Goal: Answer question/provide support

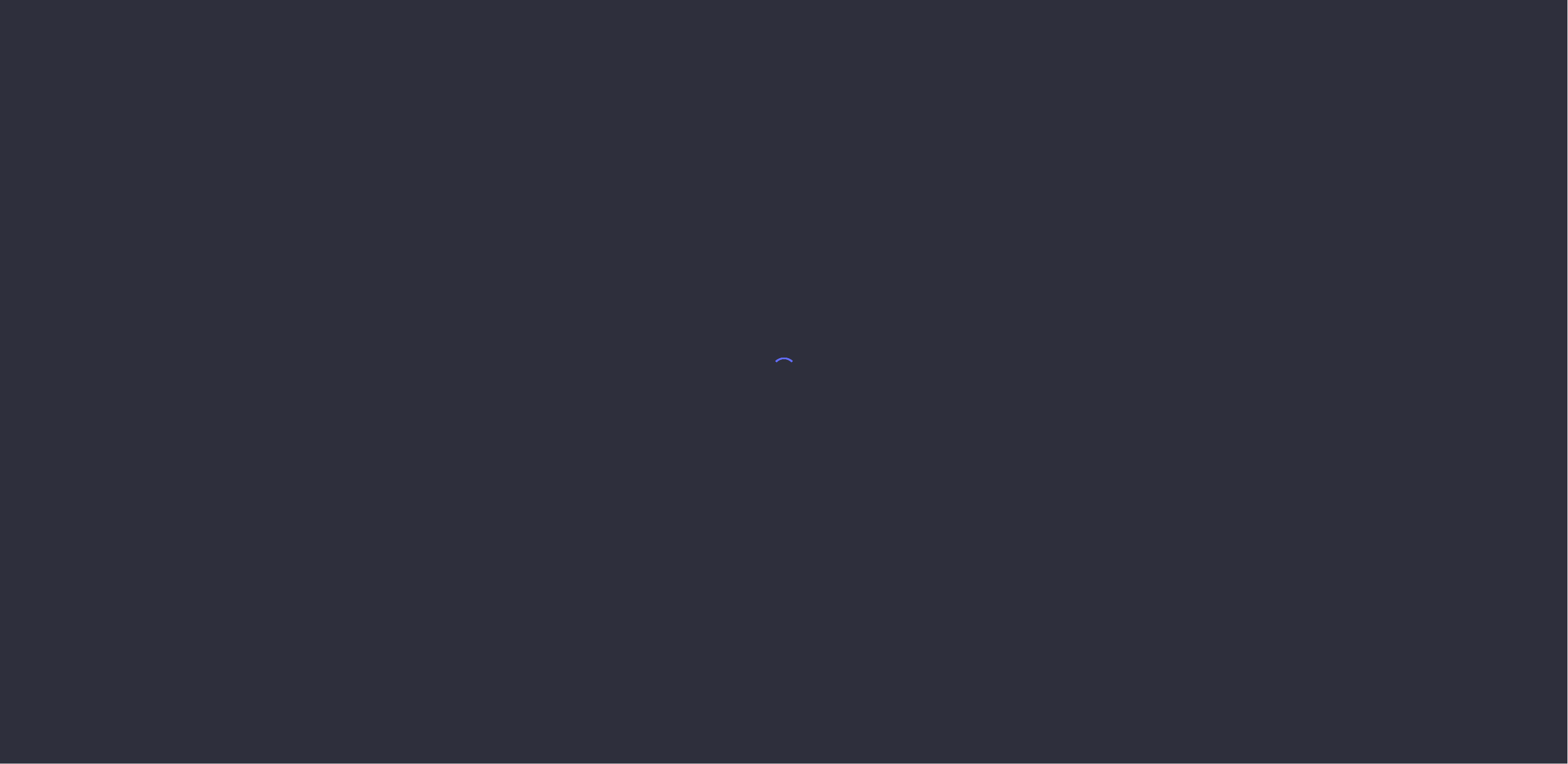
select select "7"
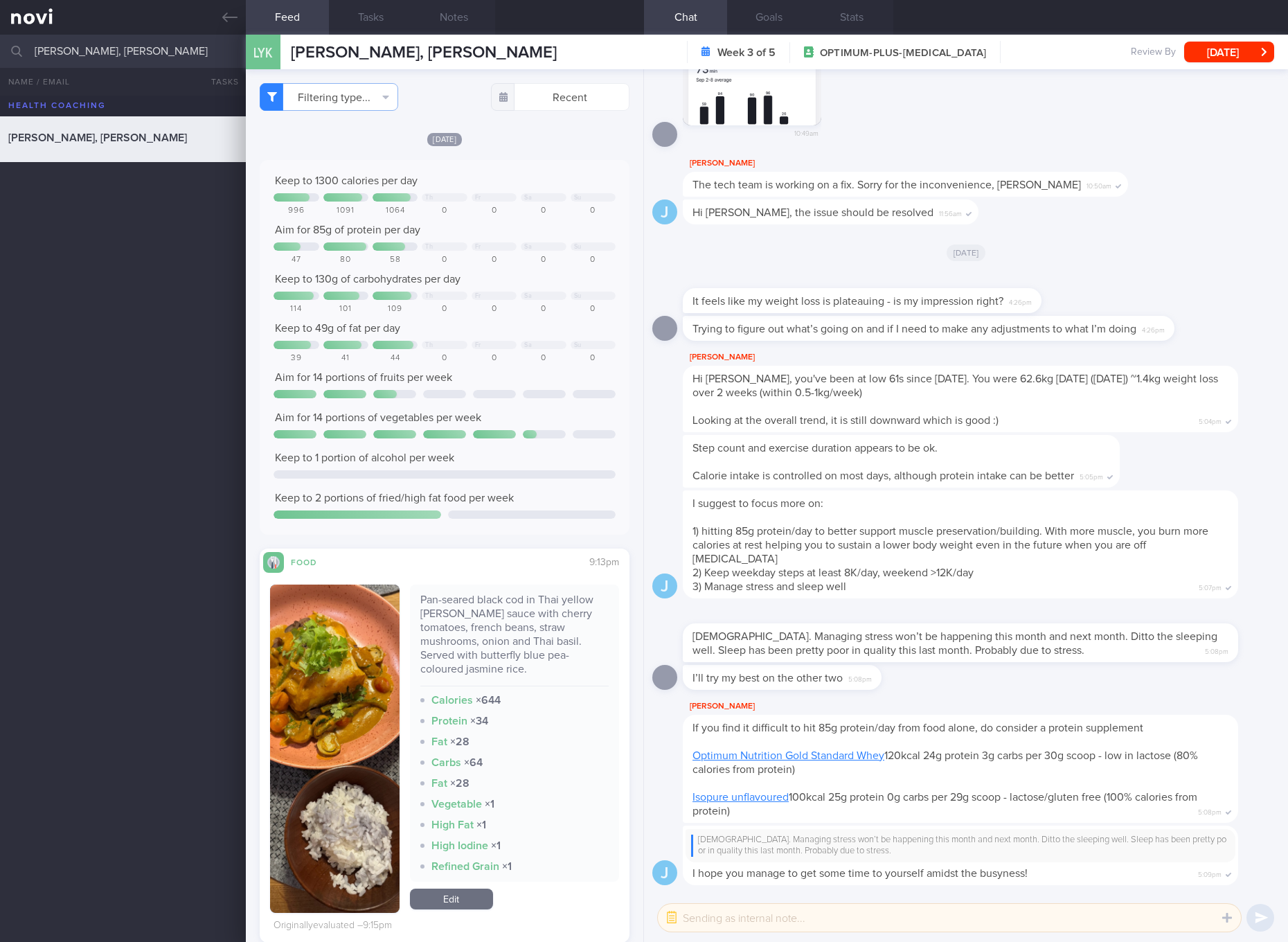
scroll to position [260, 0]
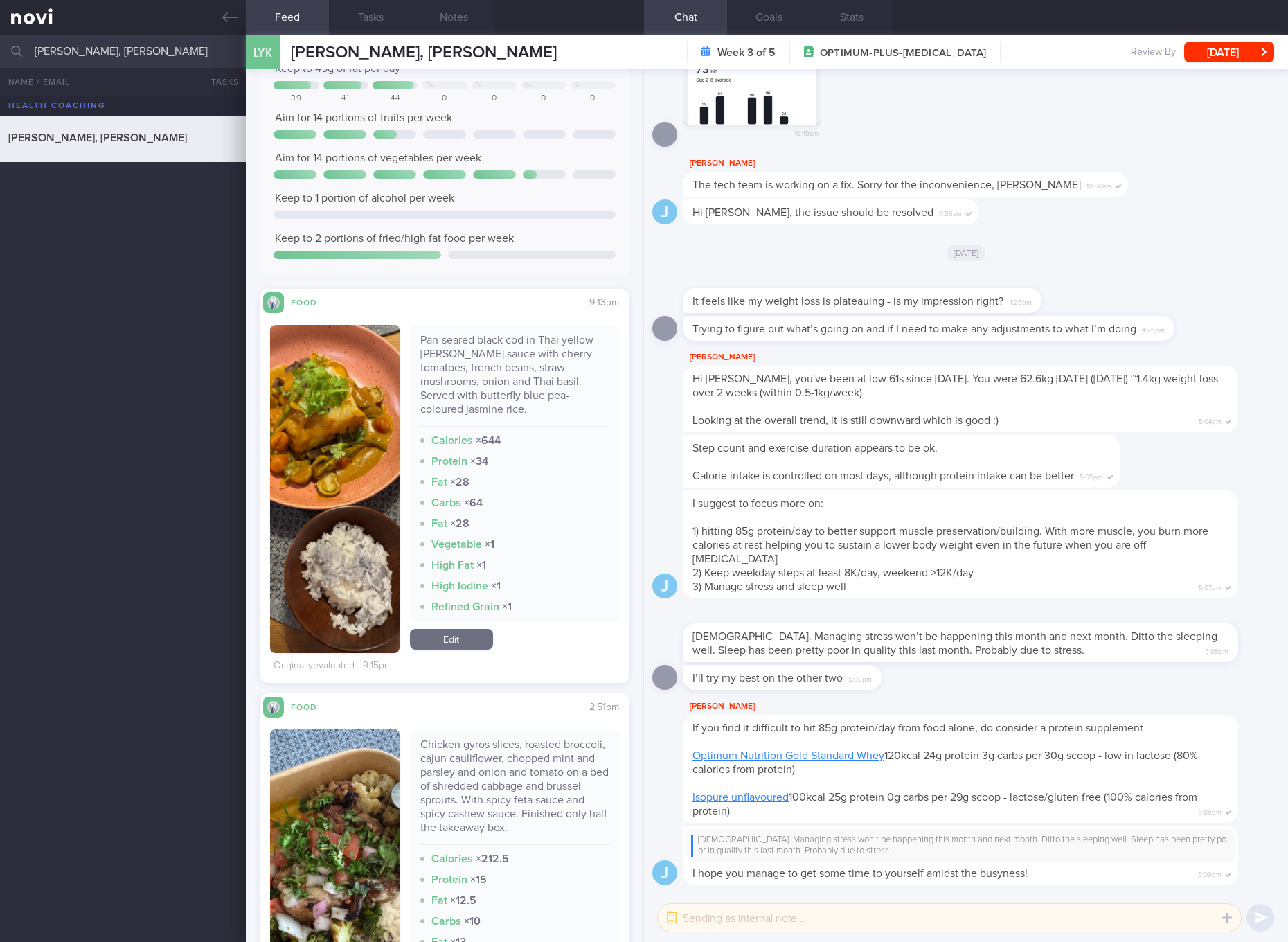
click at [463, 382] on div "Pan-seared black cod in Thai yellow [PERSON_NAME] sauce with cherry tomatoes, f…" at bounding box center [514, 379] width 189 height 94
copy div "Pan-seared black cod in Thai yellow [PERSON_NAME] sauce with cherry tomatoes, f…"
click at [384, 476] on button "button" at bounding box center [334, 489] width 130 height 328
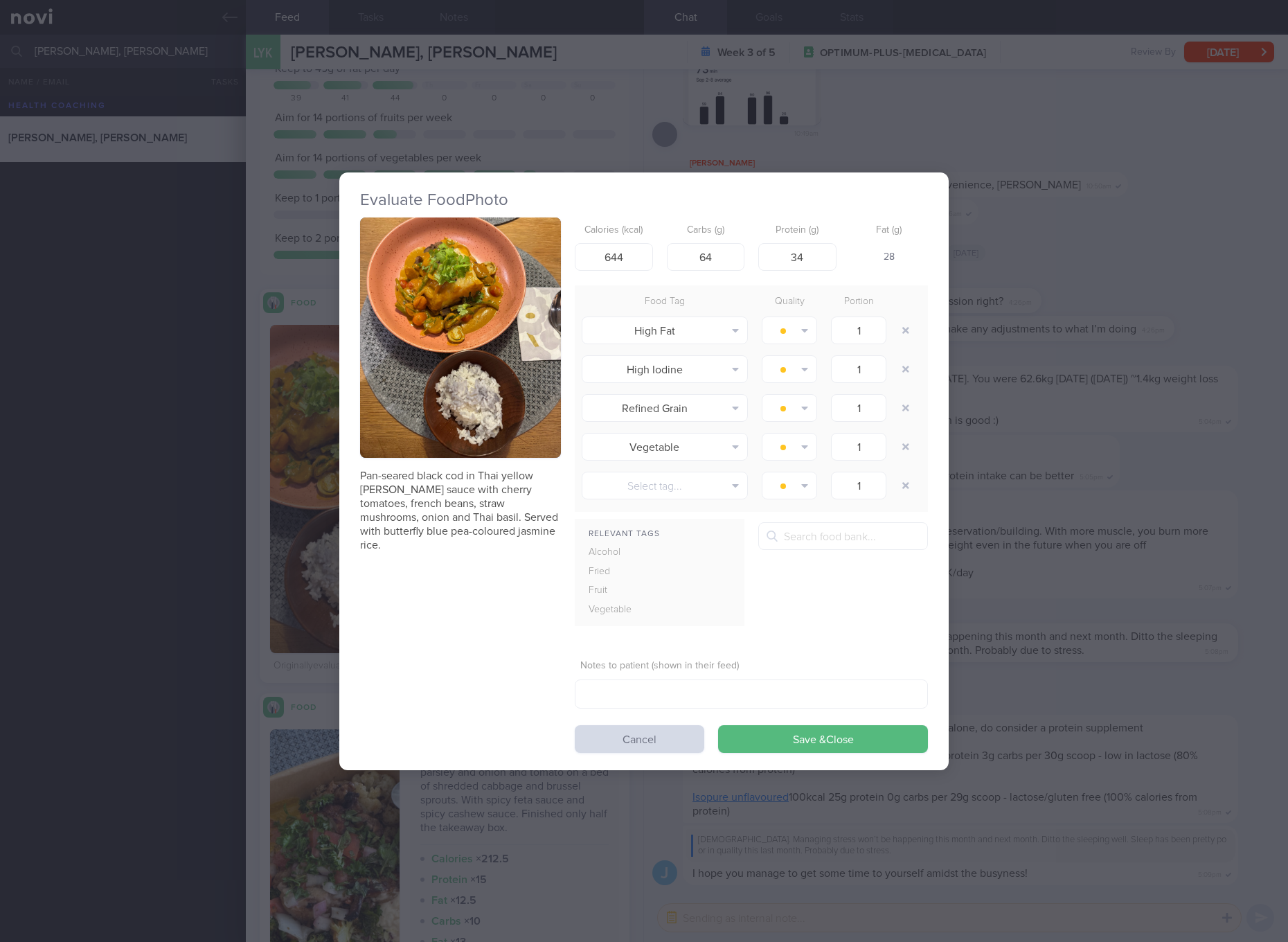
click at [500, 341] on button "button" at bounding box center [460, 338] width 201 height 241
